Goal: Task Accomplishment & Management: Manage account settings

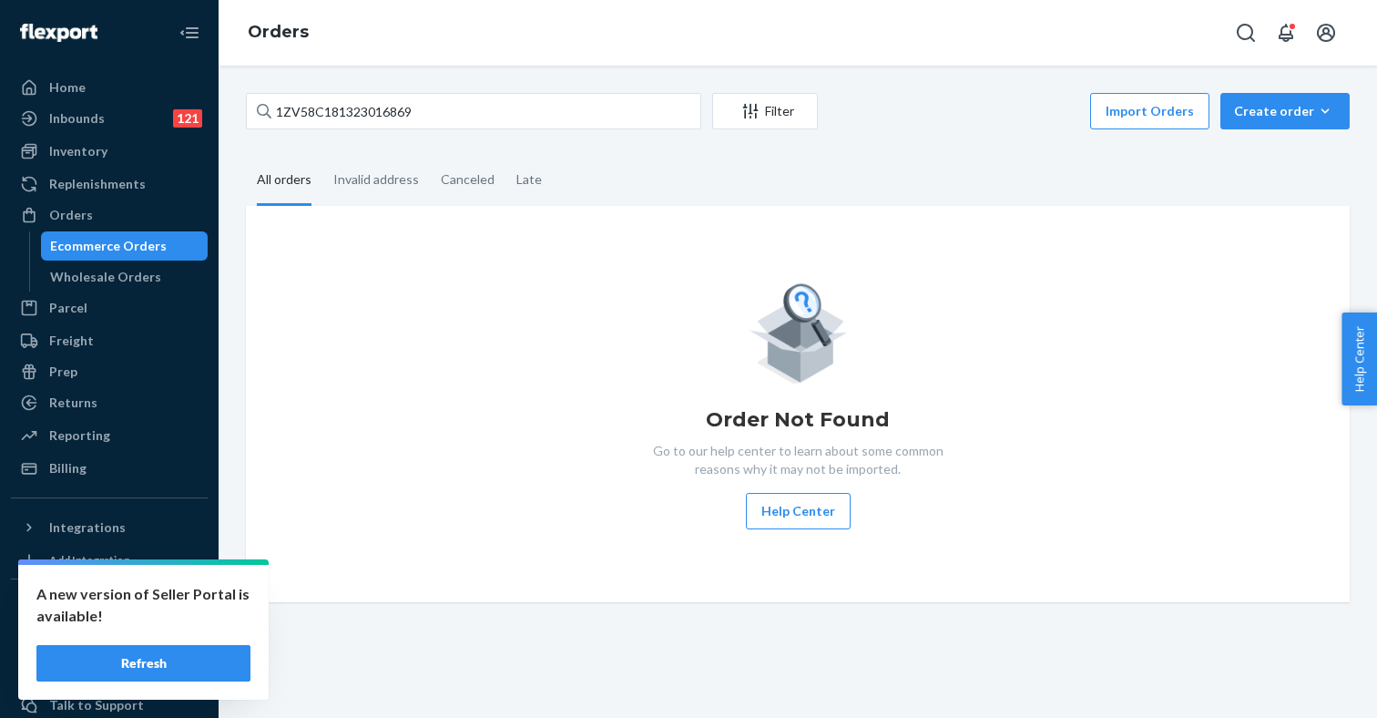
click at [185, 662] on button "Refresh" at bounding box center [143, 663] width 214 height 36
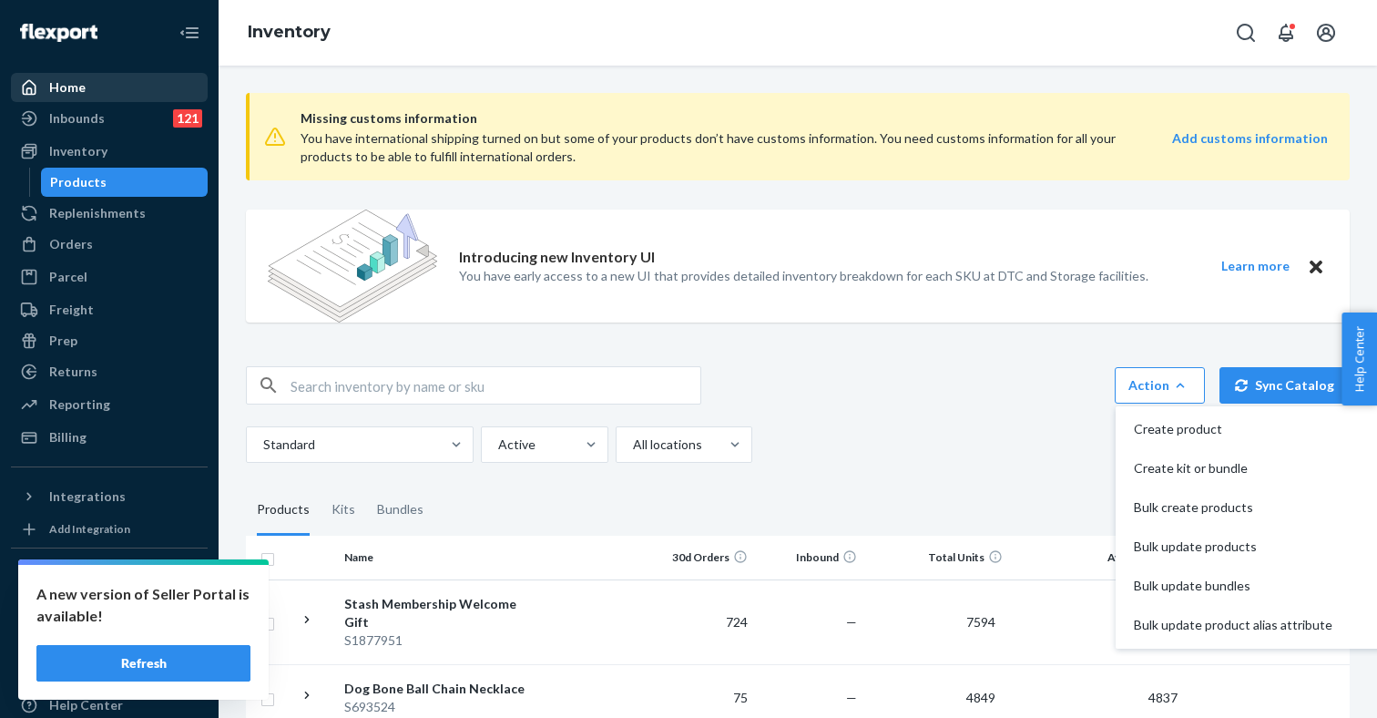
click at [87, 90] on div "Home" at bounding box center [109, 87] width 193 height 25
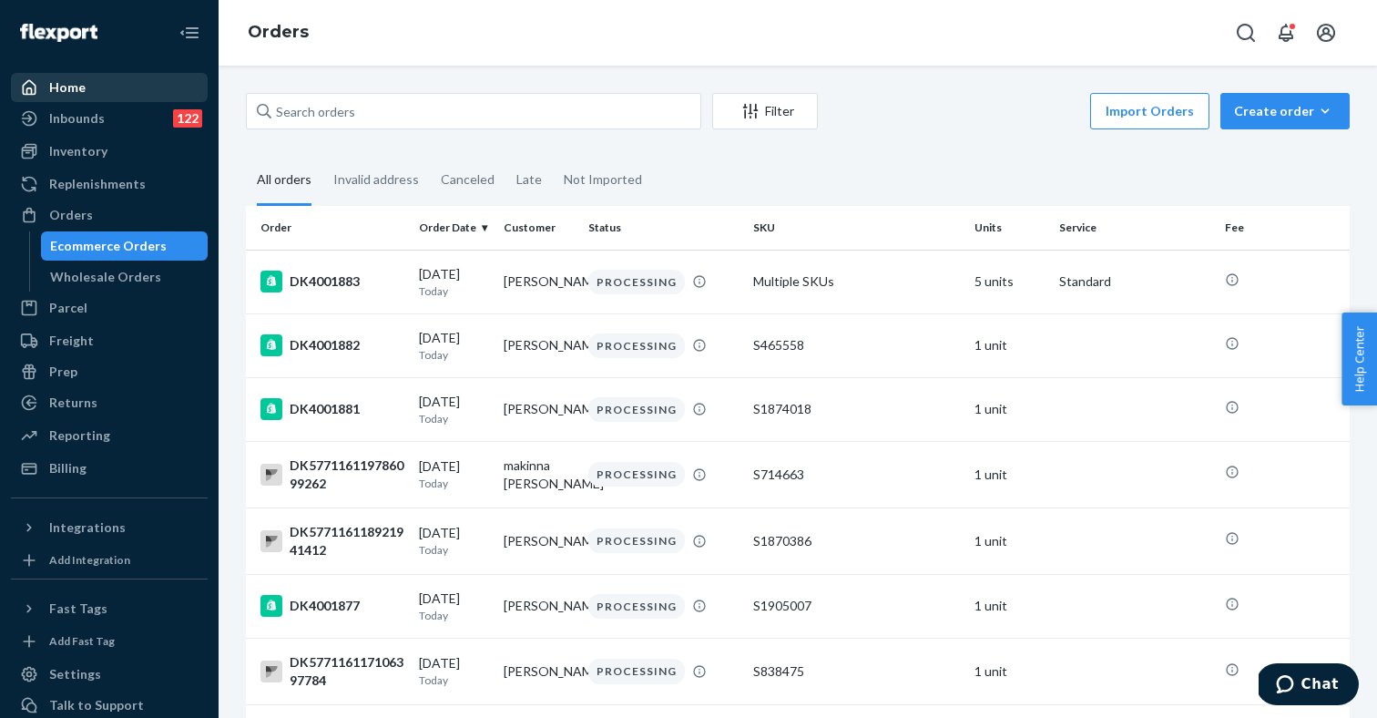
click at [103, 90] on div "Home" at bounding box center [109, 87] width 193 height 25
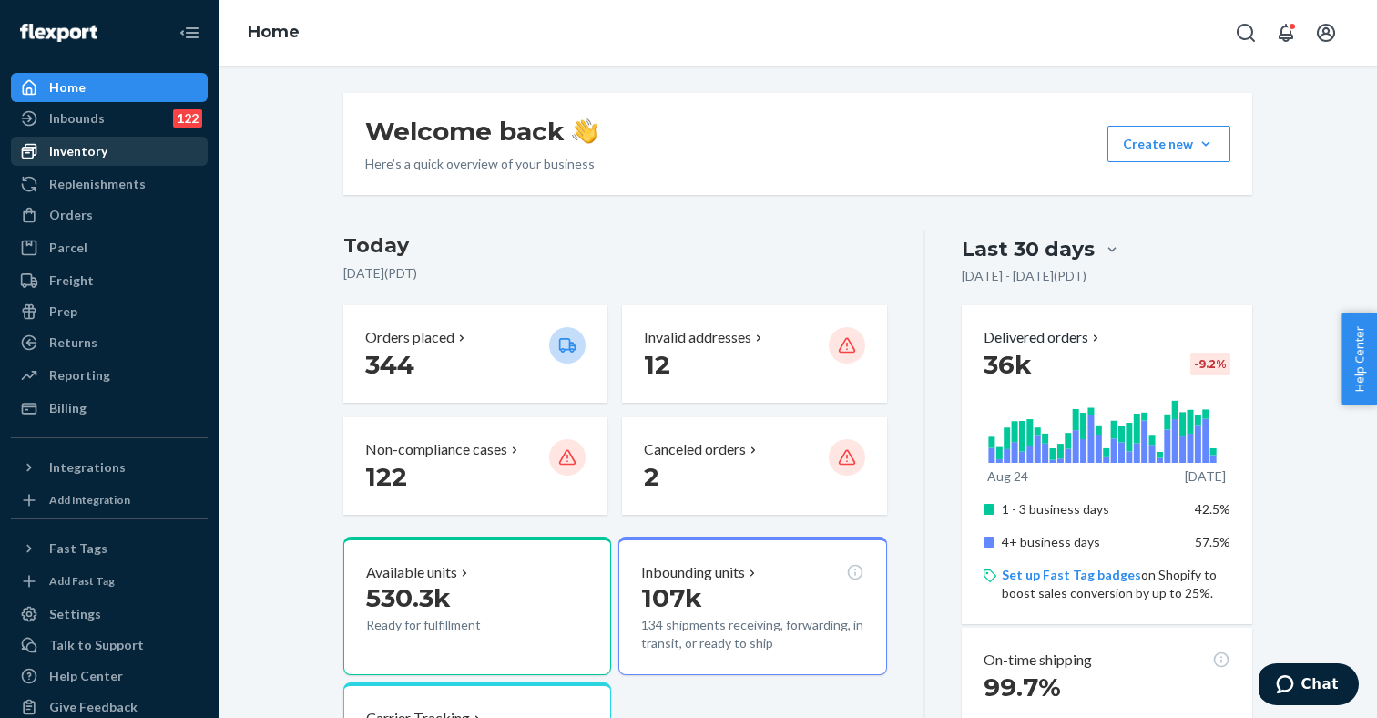
click at [111, 144] on div "Inventory" at bounding box center [109, 150] width 193 height 25
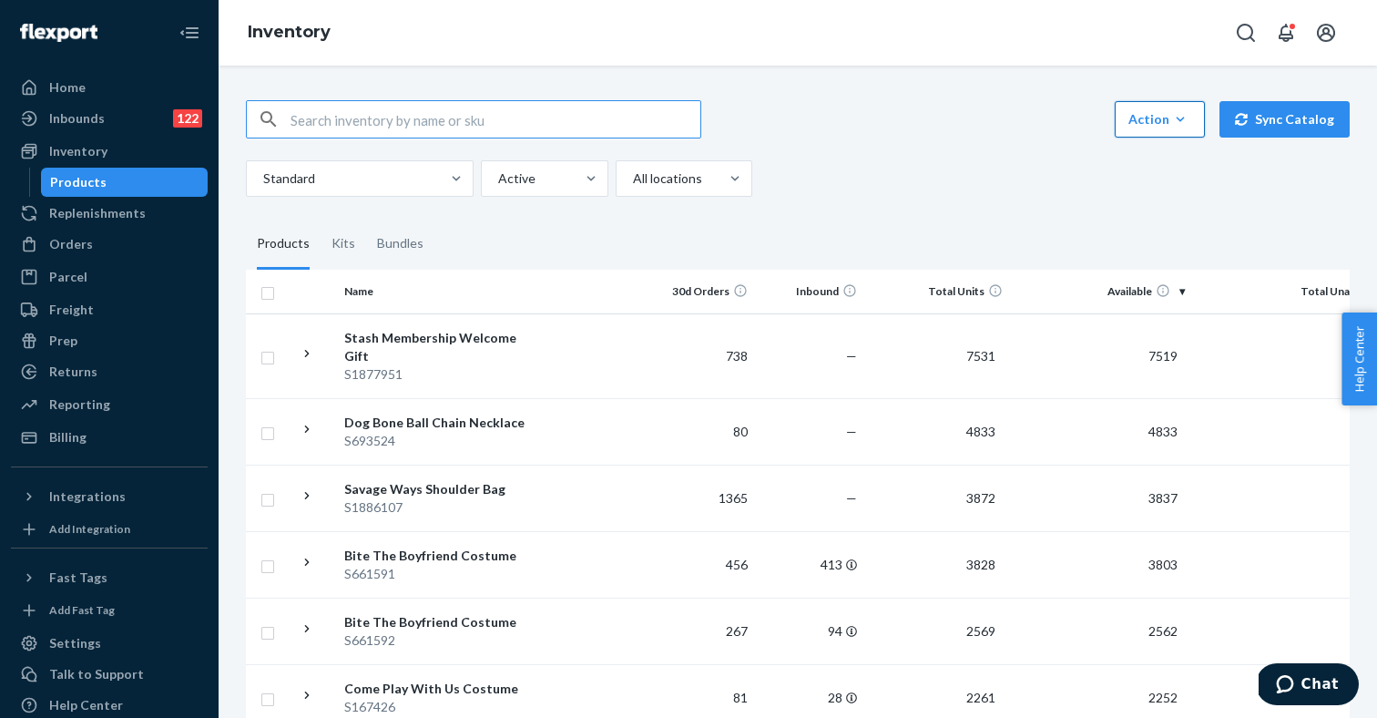
click at [1157, 110] on div "Action" at bounding box center [1159, 119] width 63 height 18
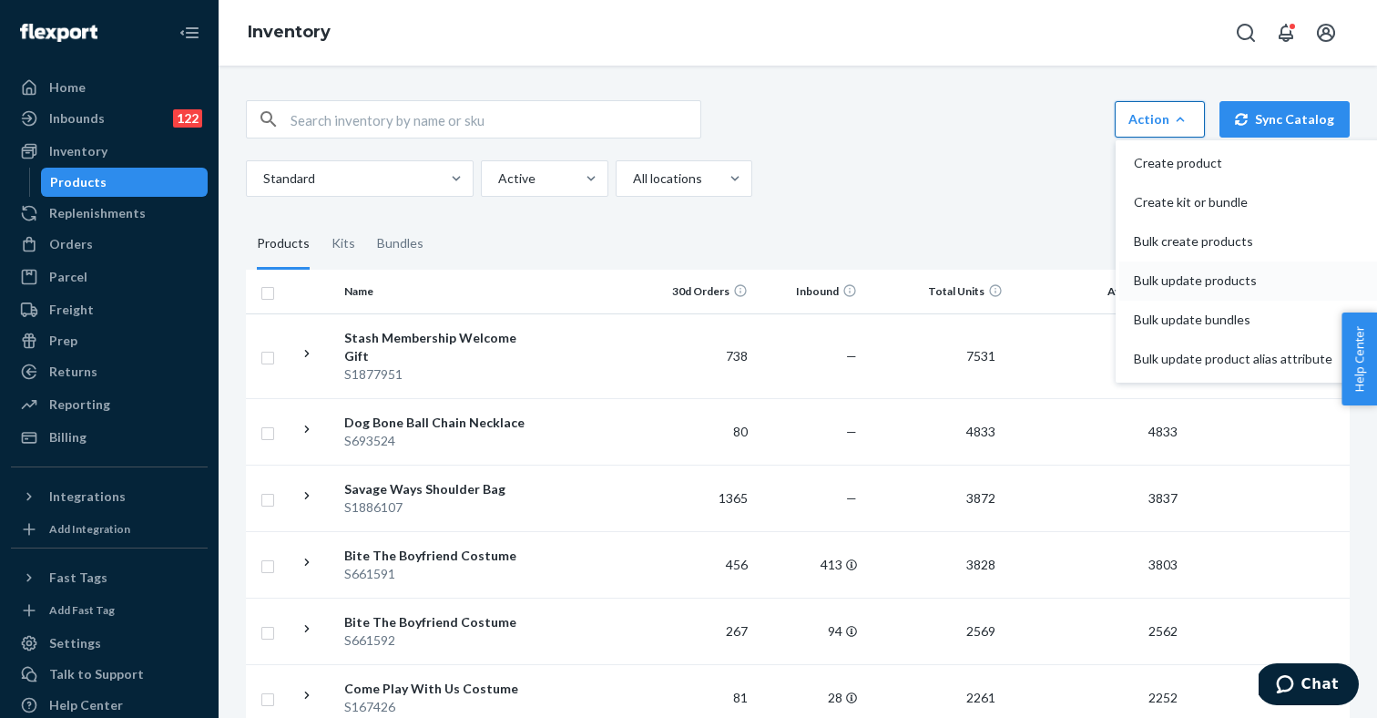
click at [1171, 274] on span "Bulk update products" at bounding box center [1233, 280] width 198 height 13
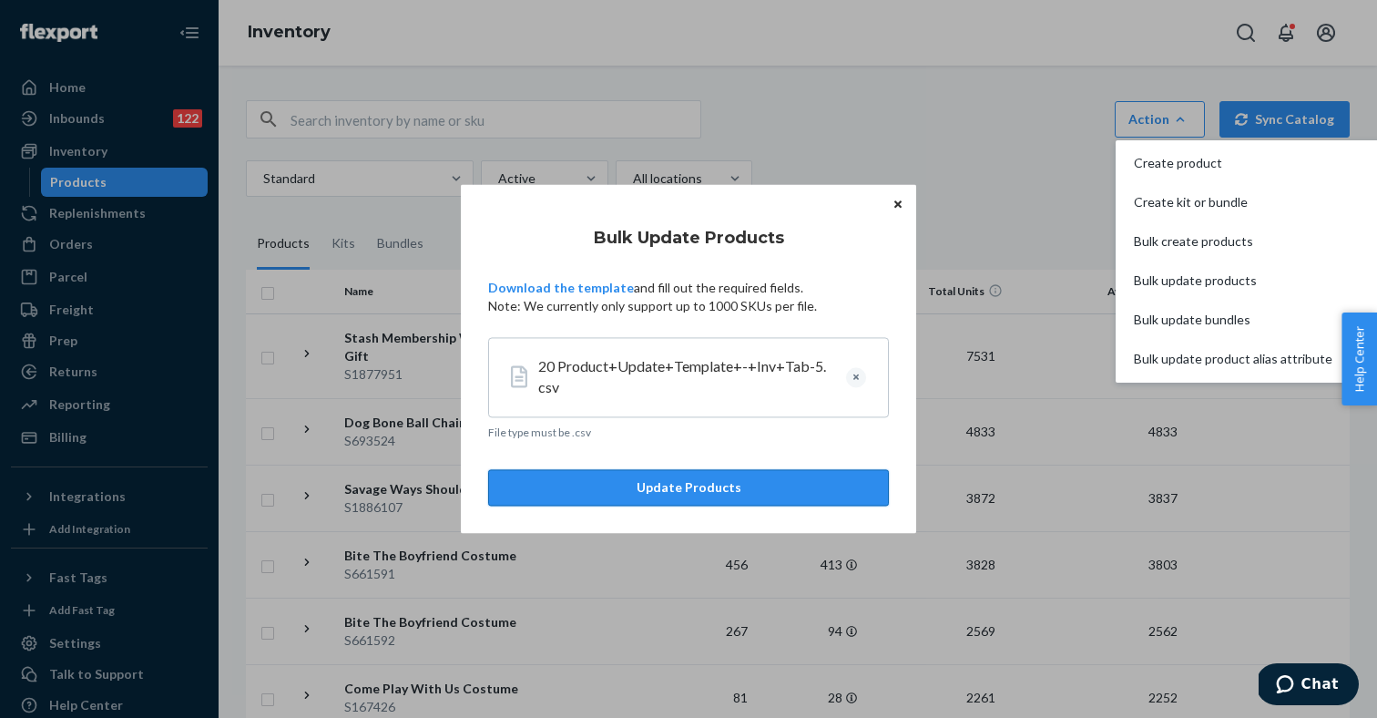
click at [657, 481] on button "Update Products" at bounding box center [688, 488] width 401 height 36
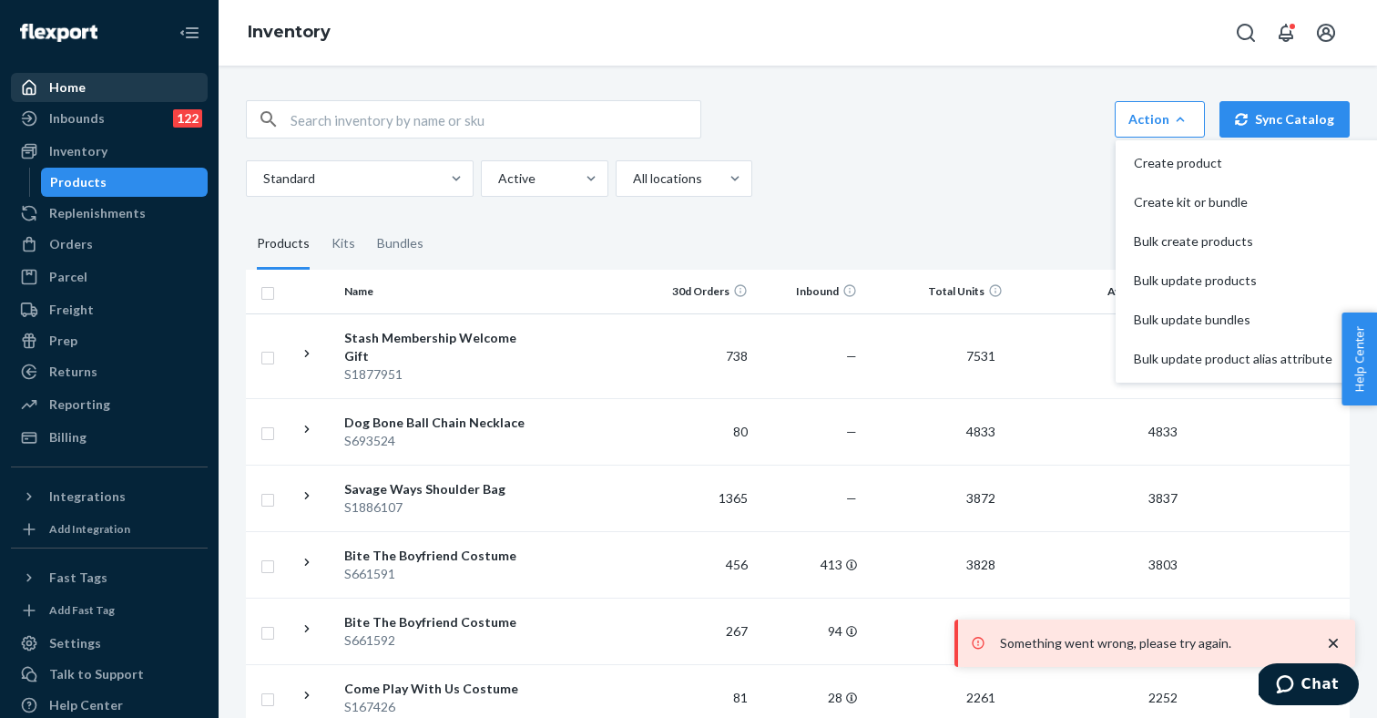
click at [115, 96] on div "Home" at bounding box center [109, 87] width 193 height 25
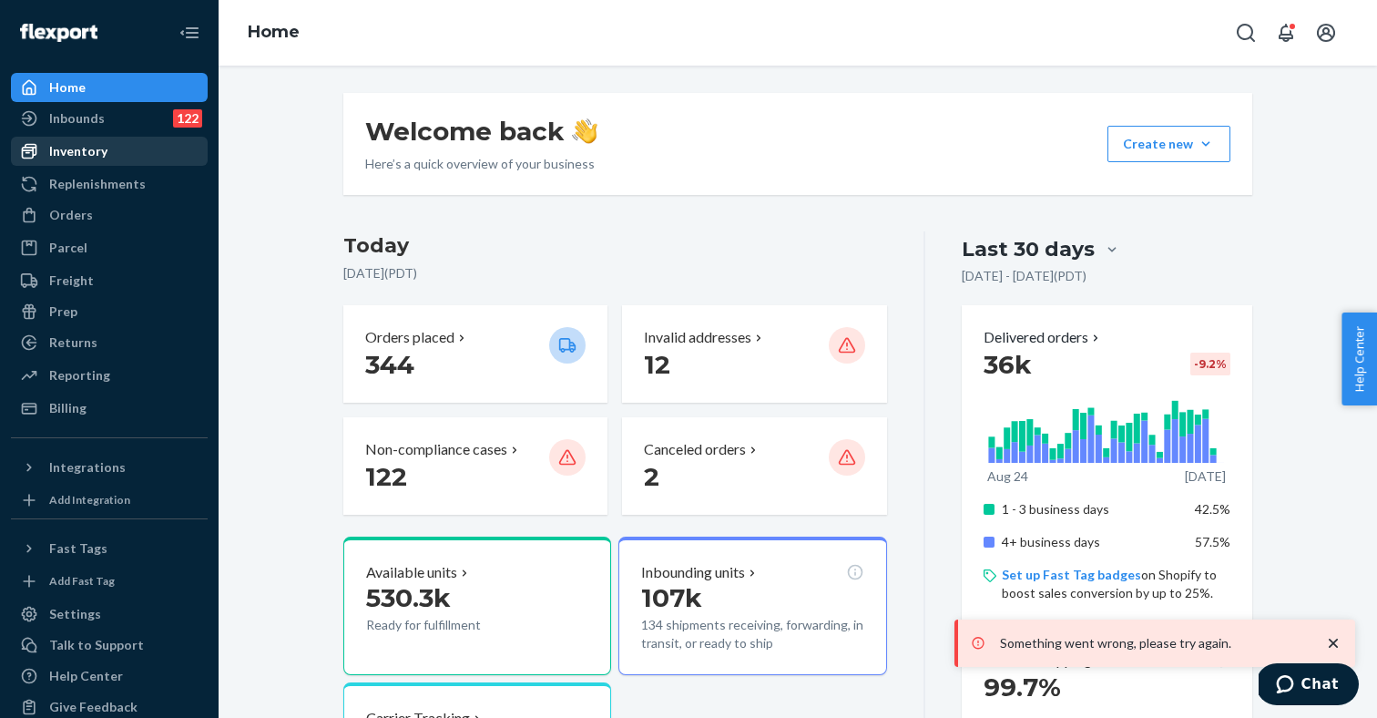
click at [114, 155] on div "Inventory" at bounding box center [109, 150] width 193 height 25
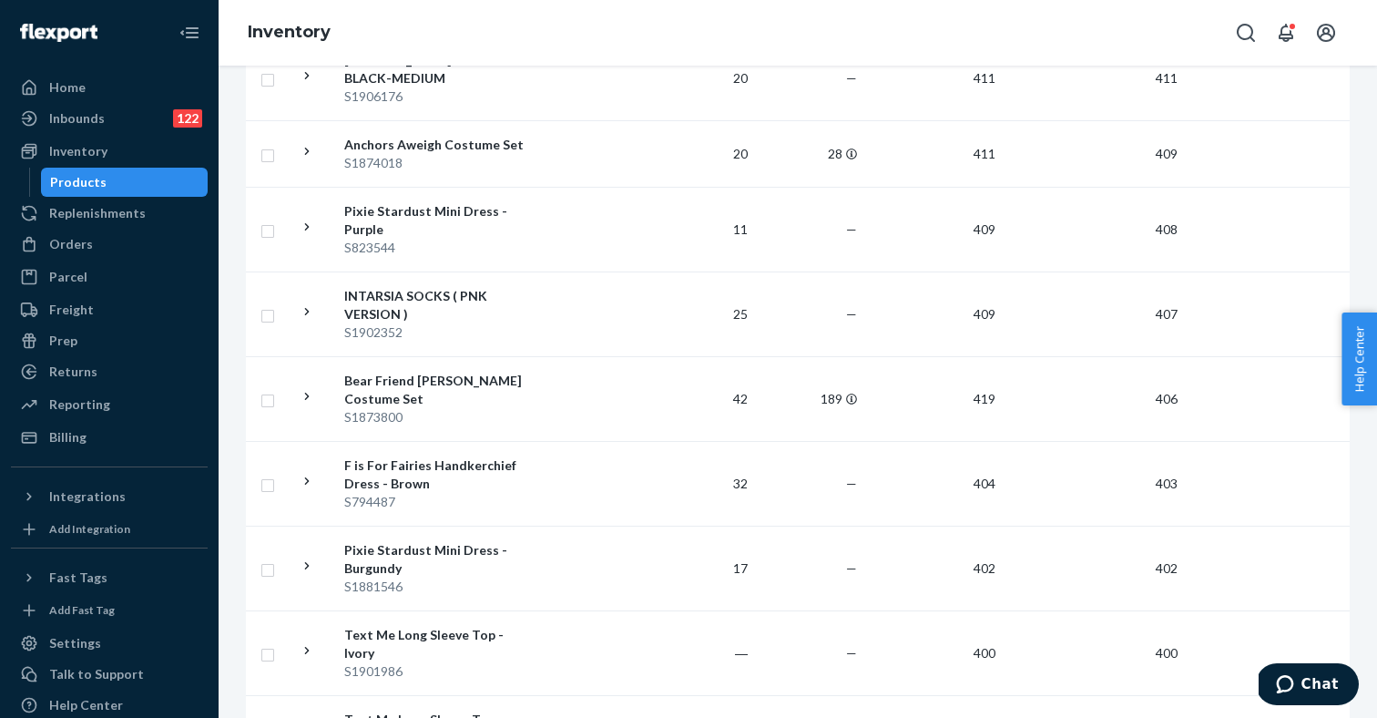
scroll to position [7085, 0]
copy div "S1901986"
